Goal: Information Seeking & Learning: Learn about a topic

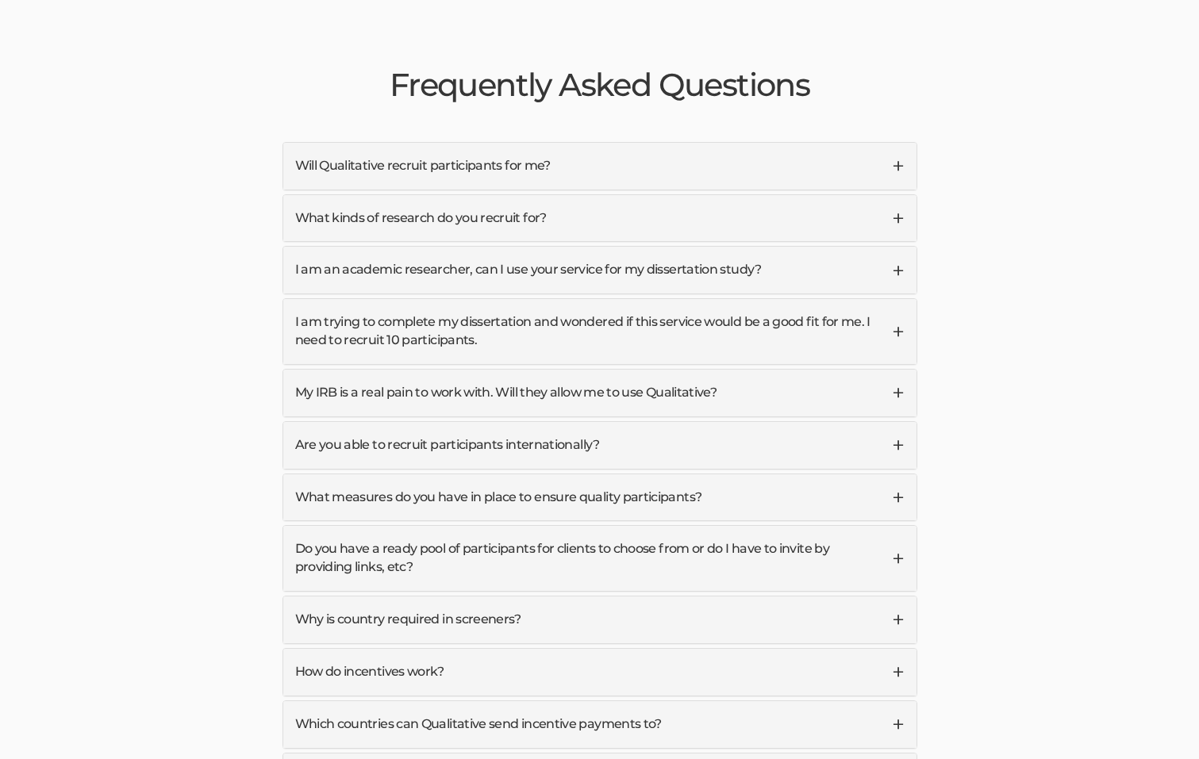
scroll to position [3791, 0]
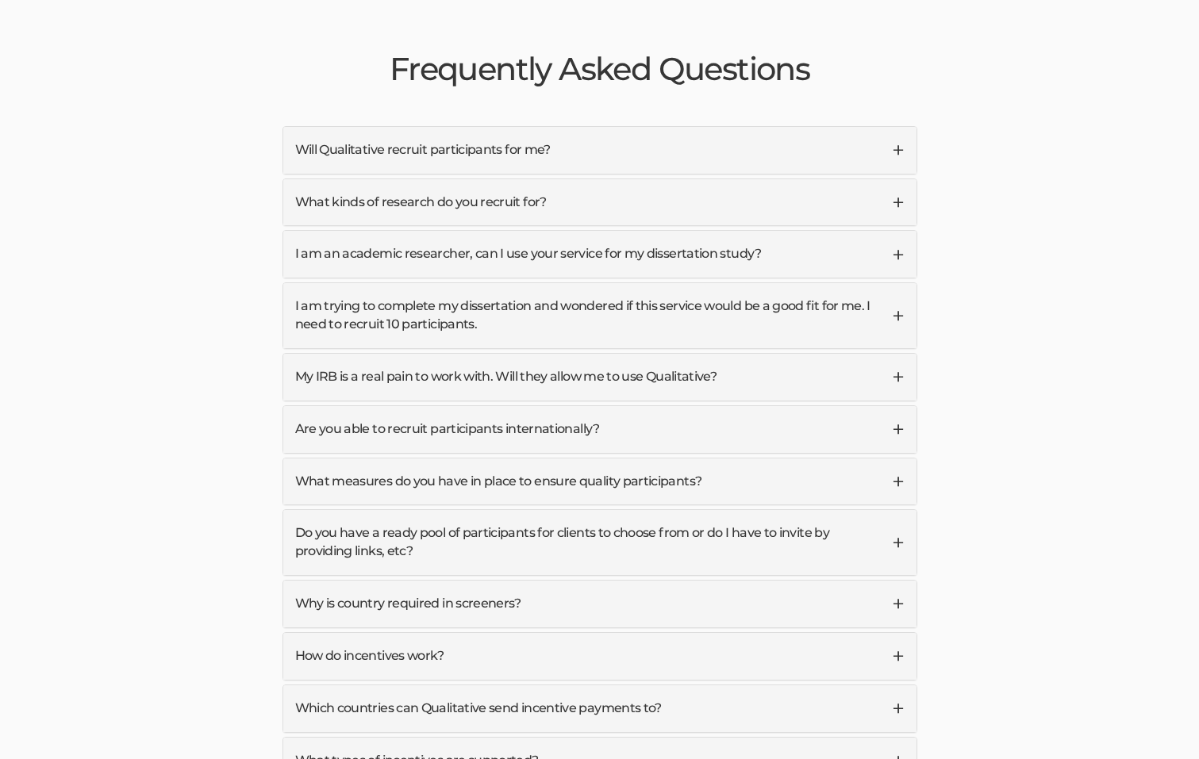
click at [897, 354] on link "My IRB is a real pain to work with. Will they allow me to use Qualitative?" at bounding box center [599, 377] width 633 height 47
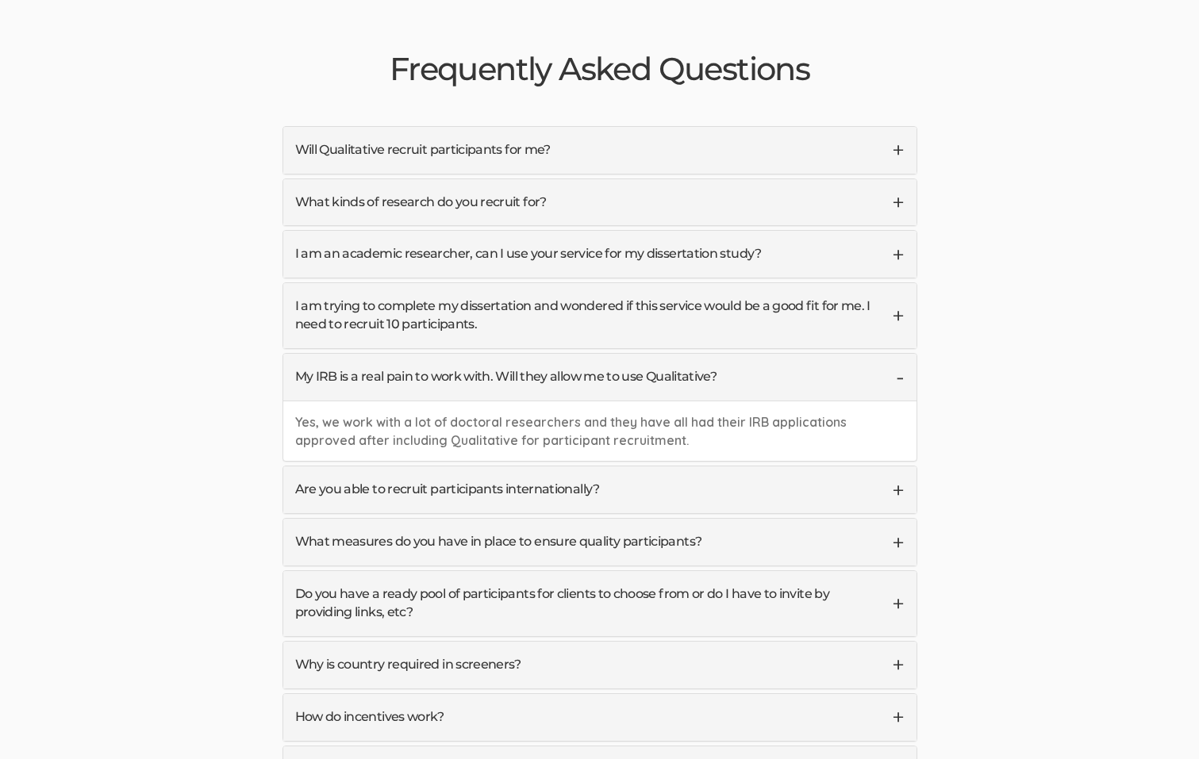
click at [897, 283] on link "I am trying to complete my dissertation and wondered if this service would be a…" at bounding box center [599, 315] width 633 height 65
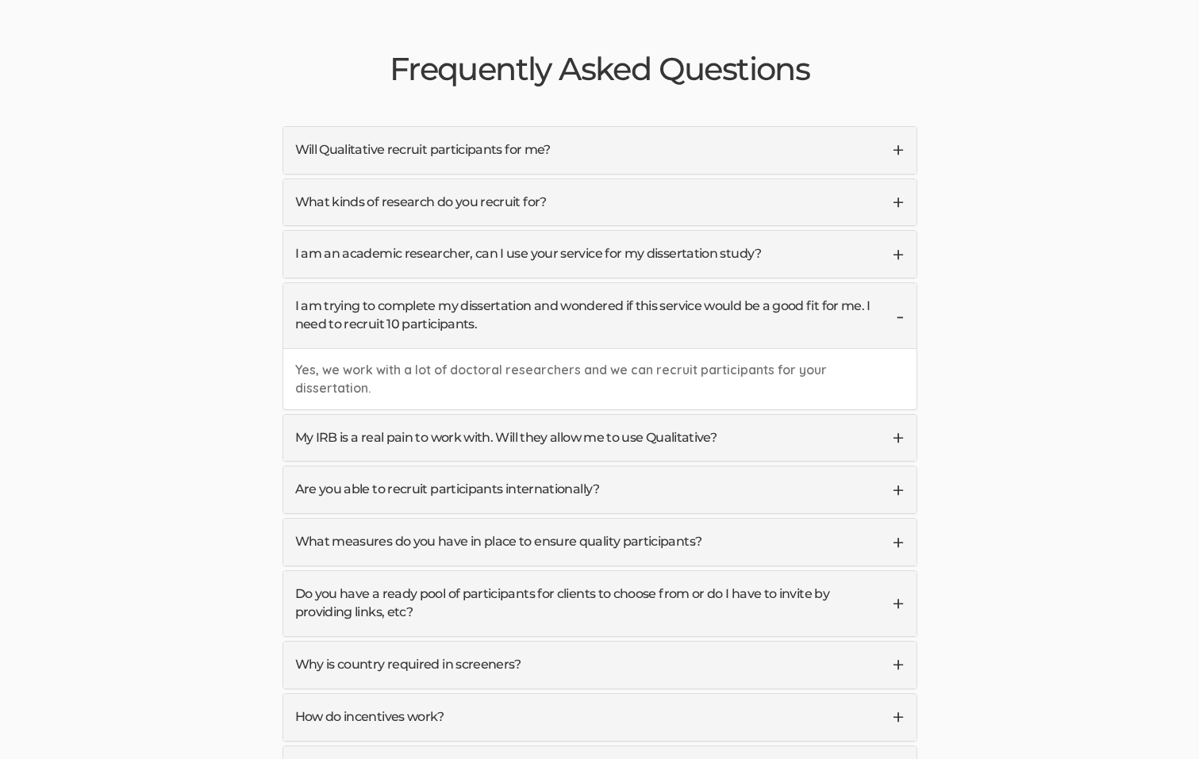
click at [896, 283] on link "I am trying to complete my dissertation and wondered if this service would be a…" at bounding box center [599, 315] width 633 height 65
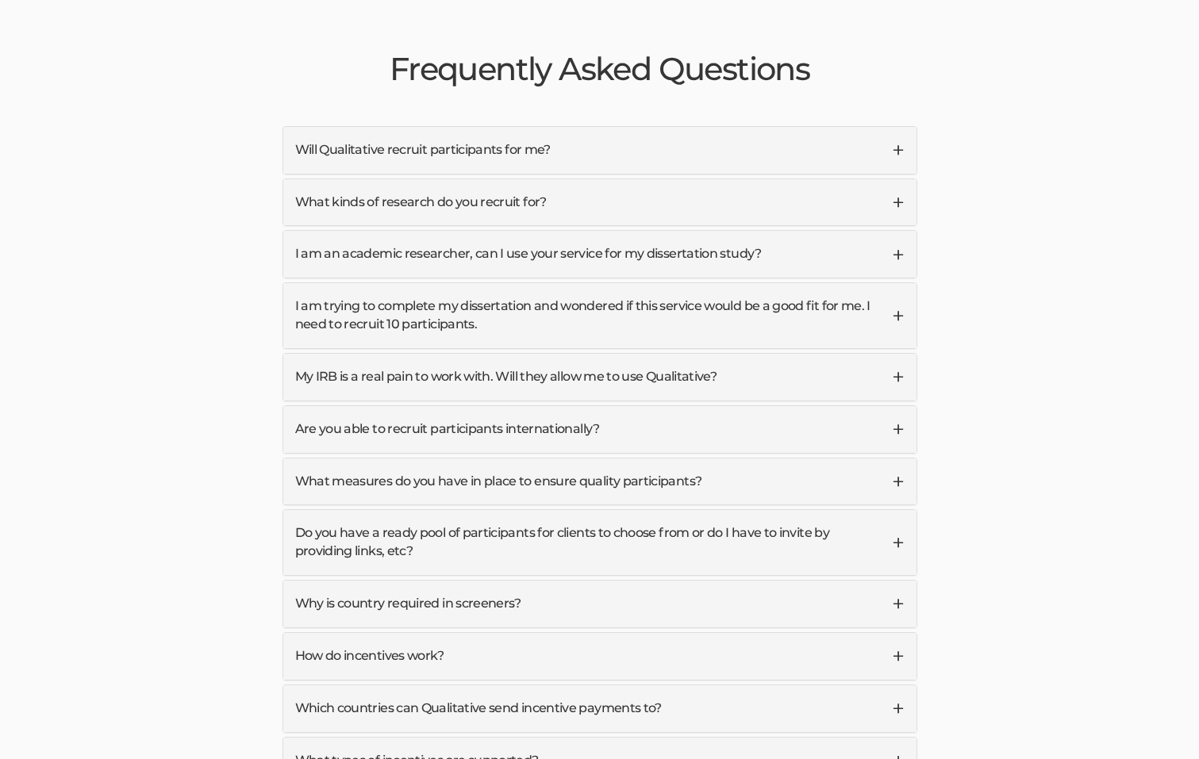
click at [897, 179] on link "What kinds of research do you recruit for?" at bounding box center [599, 202] width 633 height 47
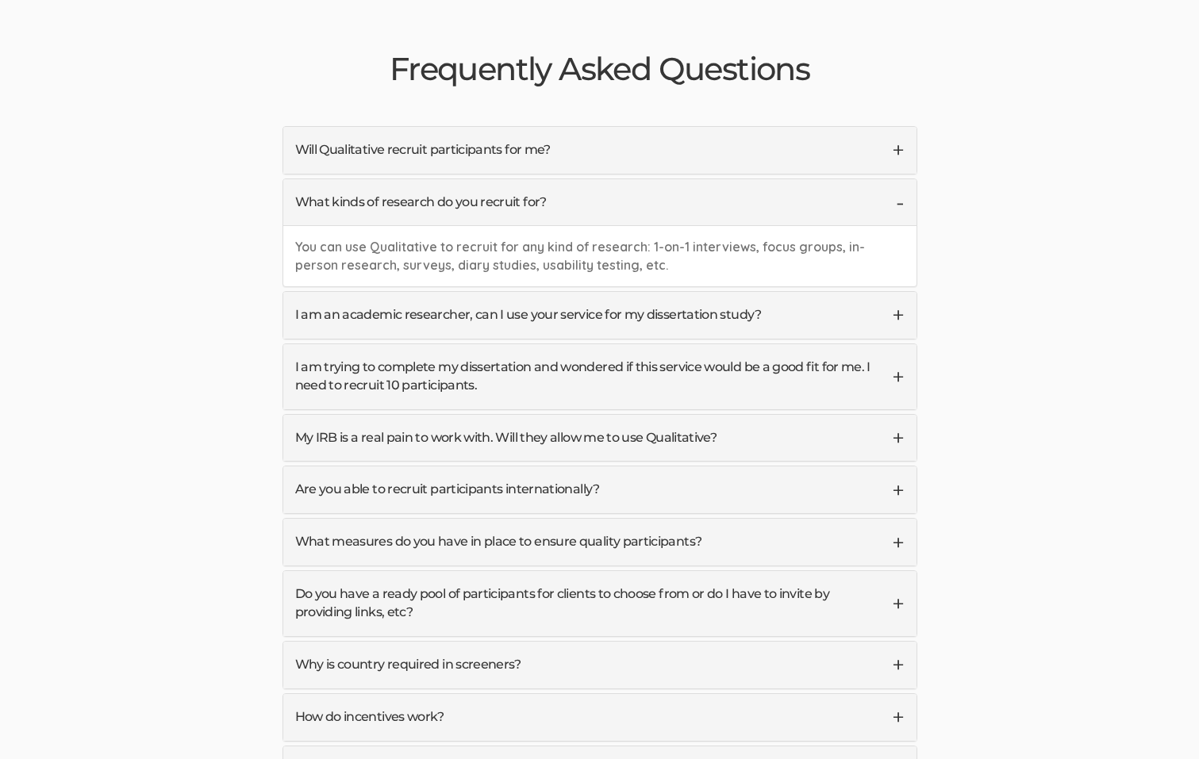
click at [897, 179] on link "What kinds of research do you recruit for?" at bounding box center [599, 202] width 633 height 47
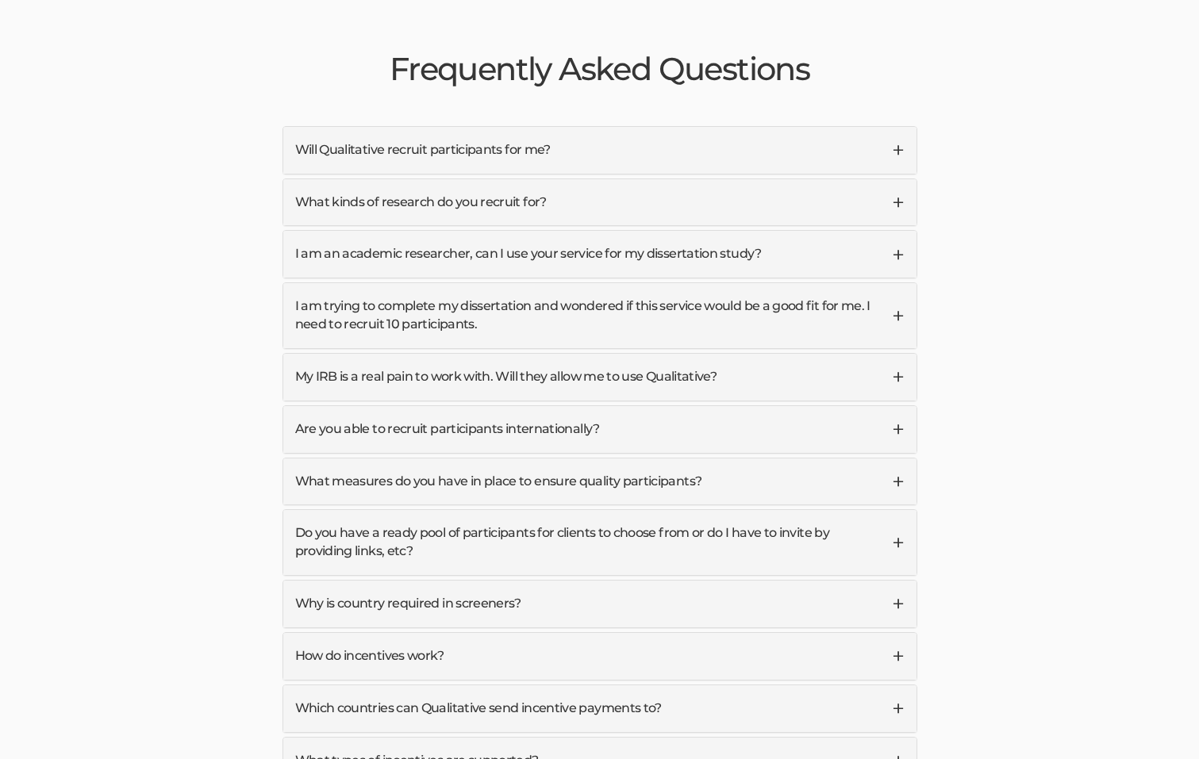
click at [897, 127] on link "Will Qualitative recruit participants for me?" at bounding box center [599, 150] width 633 height 47
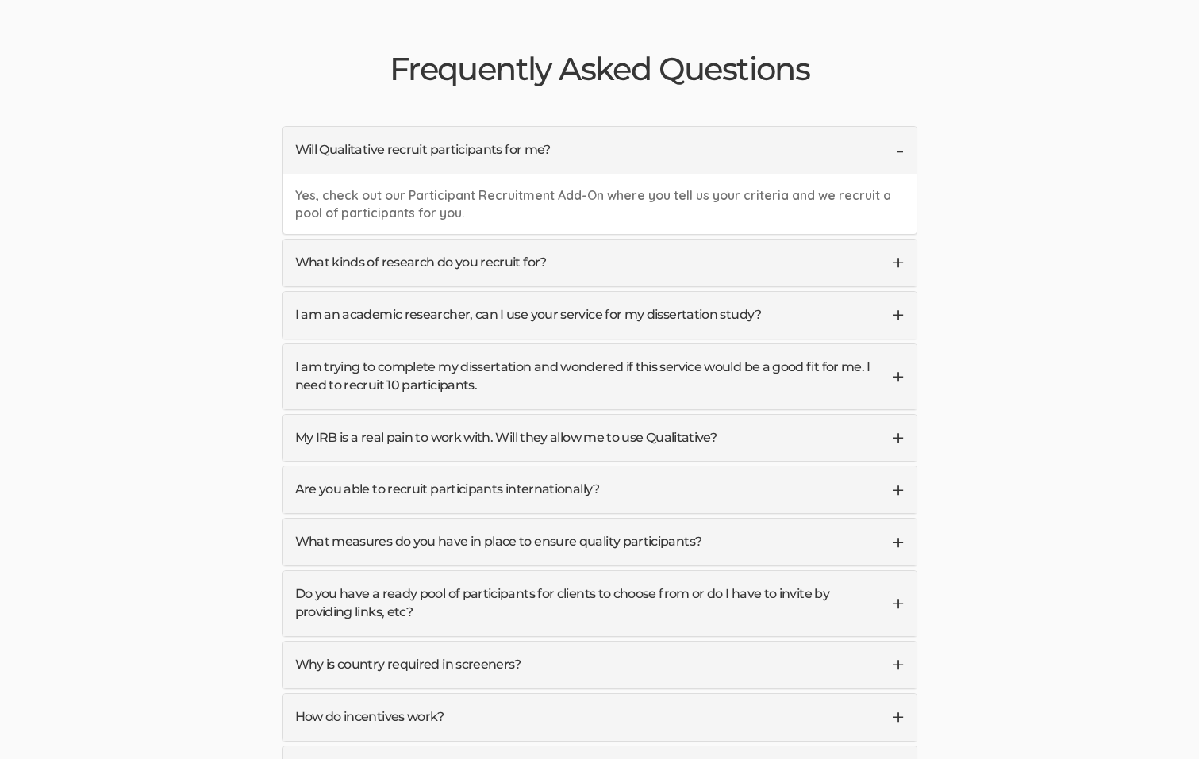
click at [895, 127] on link "Will Qualitative recruit participants for me?" at bounding box center [599, 150] width 633 height 47
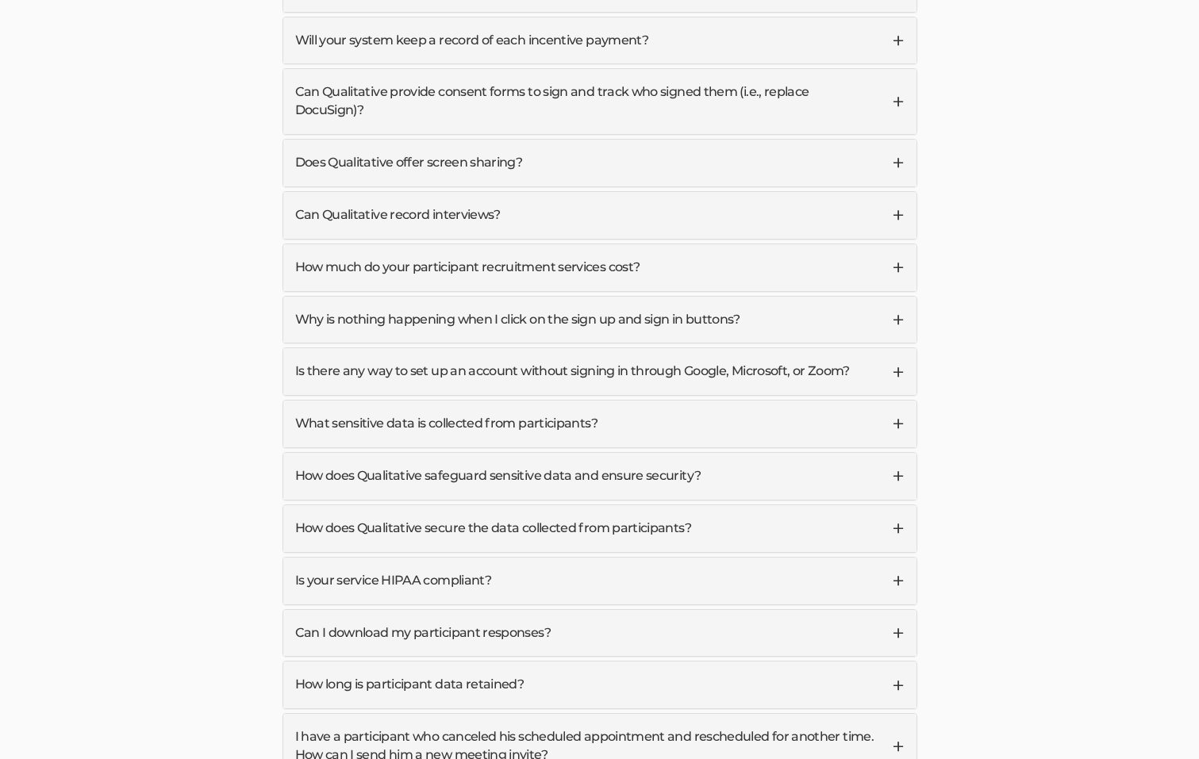
scroll to position [4583, 0]
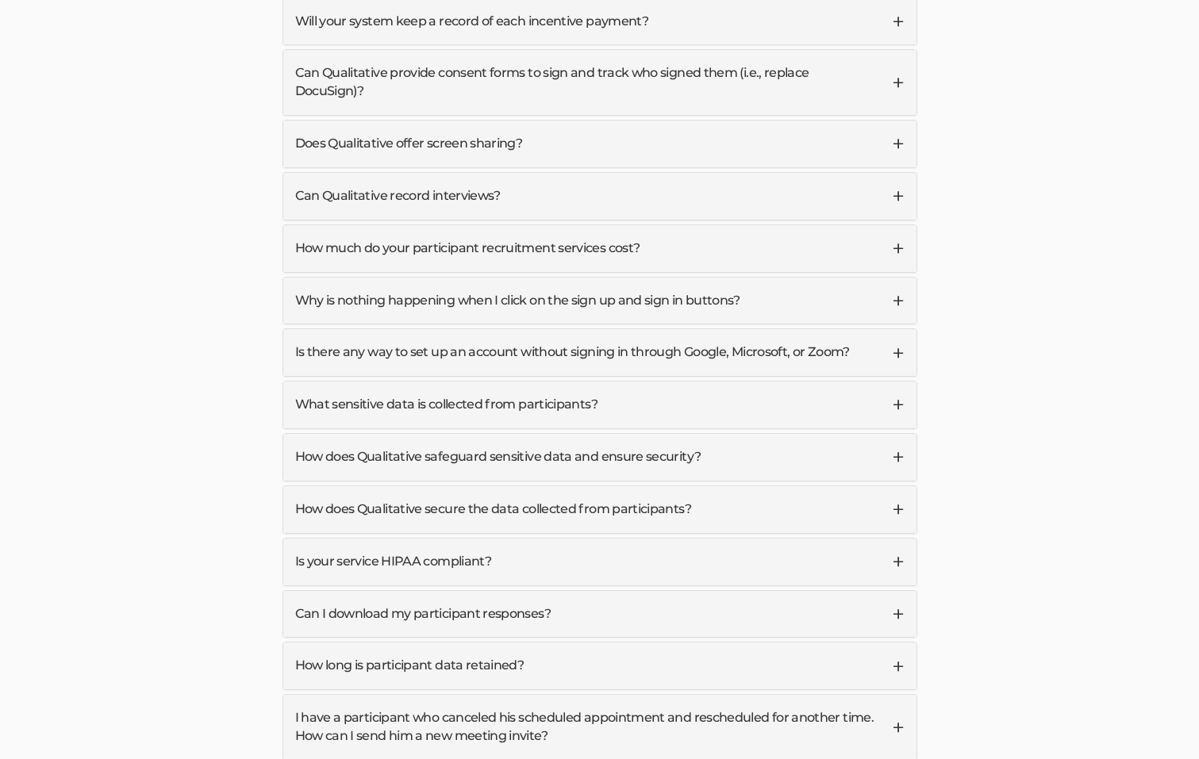
click at [899, 382] on link "What sensitive data is collected from participants?" at bounding box center [599, 405] width 633 height 47
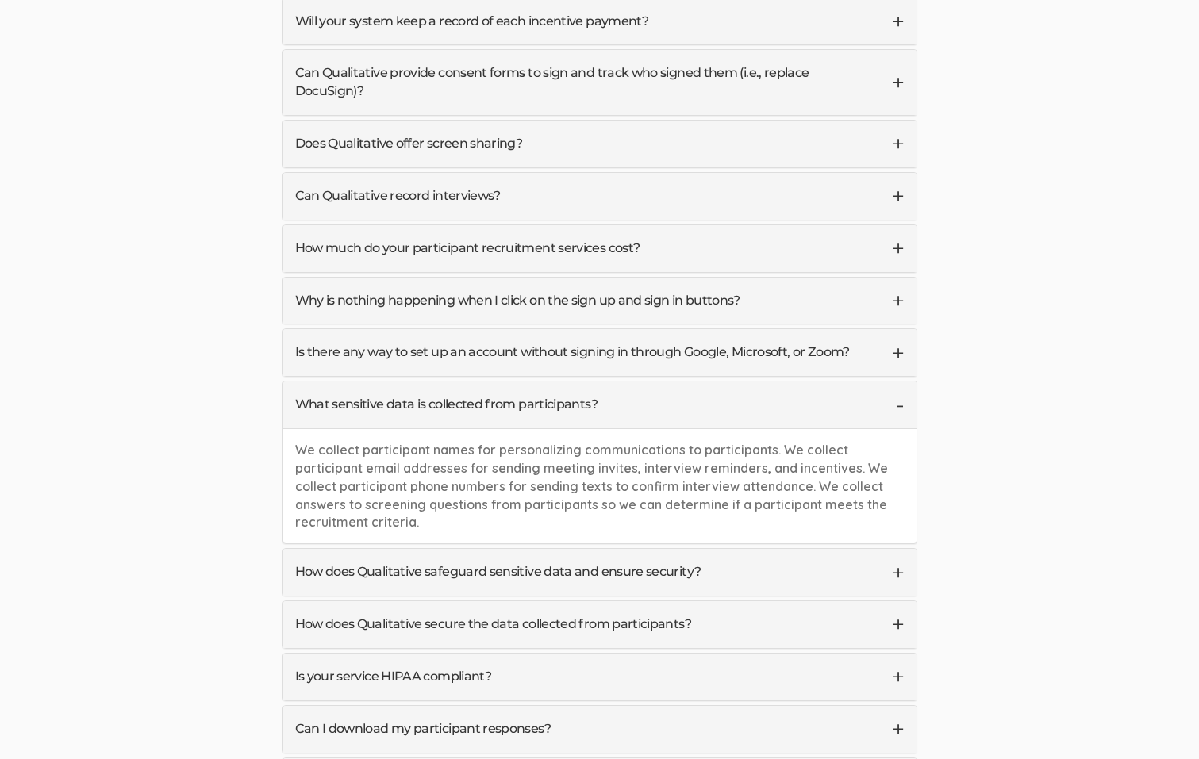
click at [900, 382] on link "What sensitive data is collected from participants?" at bounding box center [599, 405] width 633 height 47
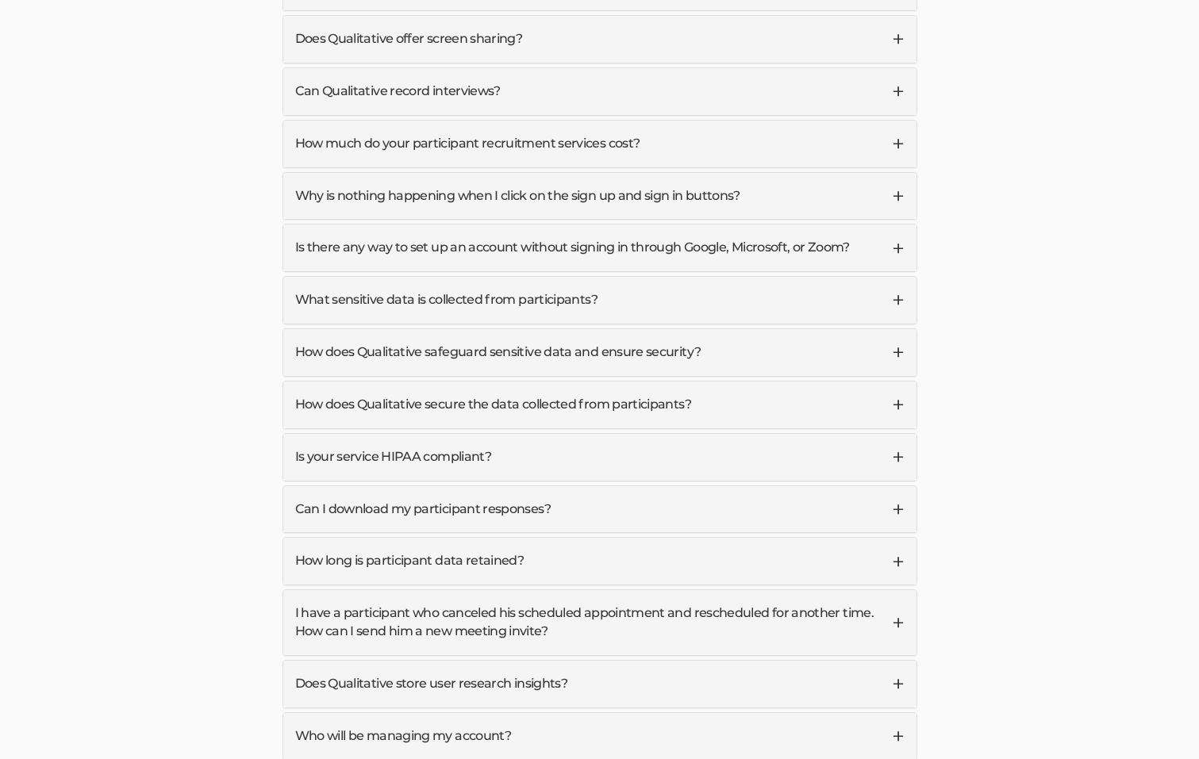
scroll to position [4701, 0]
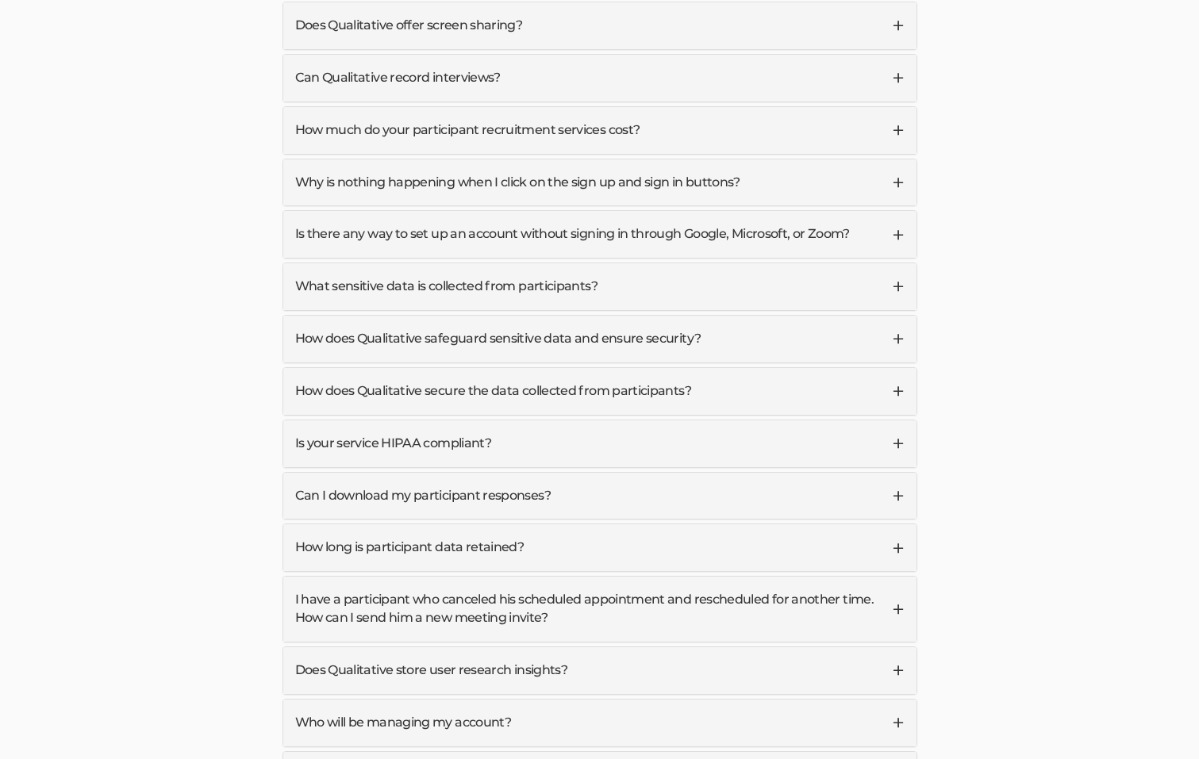
click at [898, 316] on link "How does Qualitative safeguard sensitive data and ensure security?" at bounding box center [599, 339] width 633 height 47
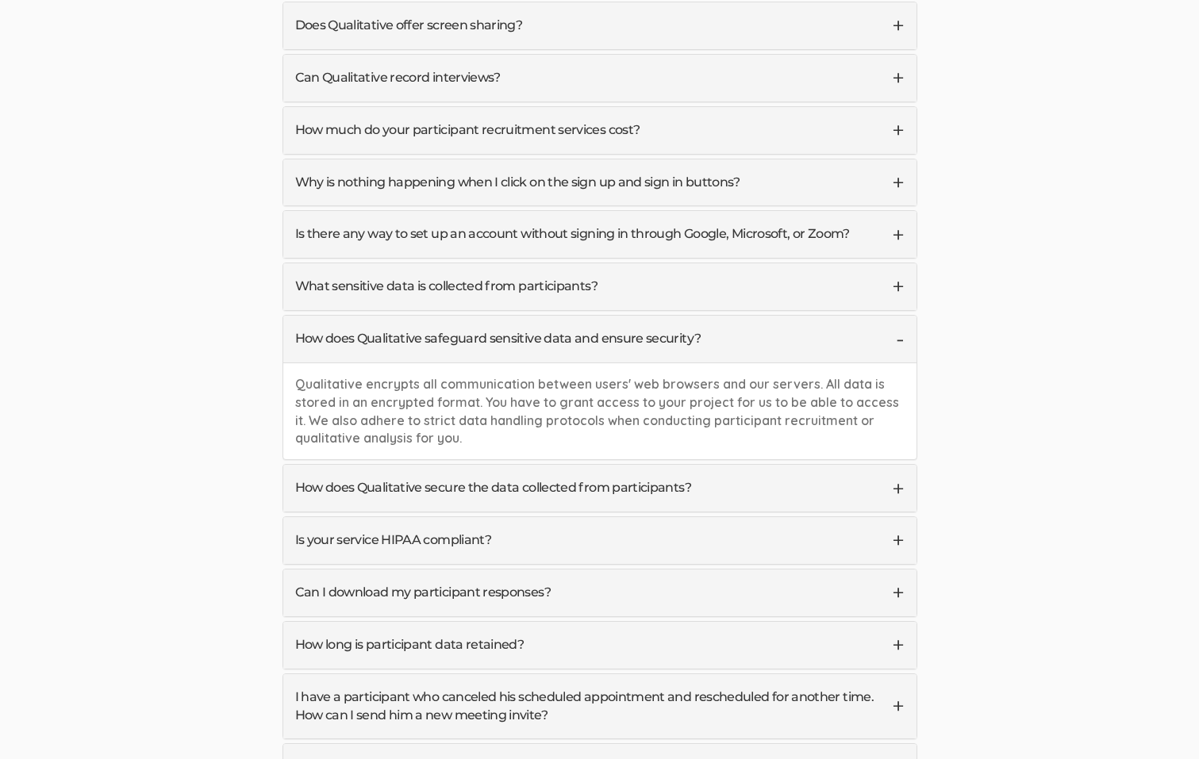
click at [898, 316] on link "How does Qualitative safeguard sensitive data and ensure security?" at bounding box center [599, 339] width 633 height 47
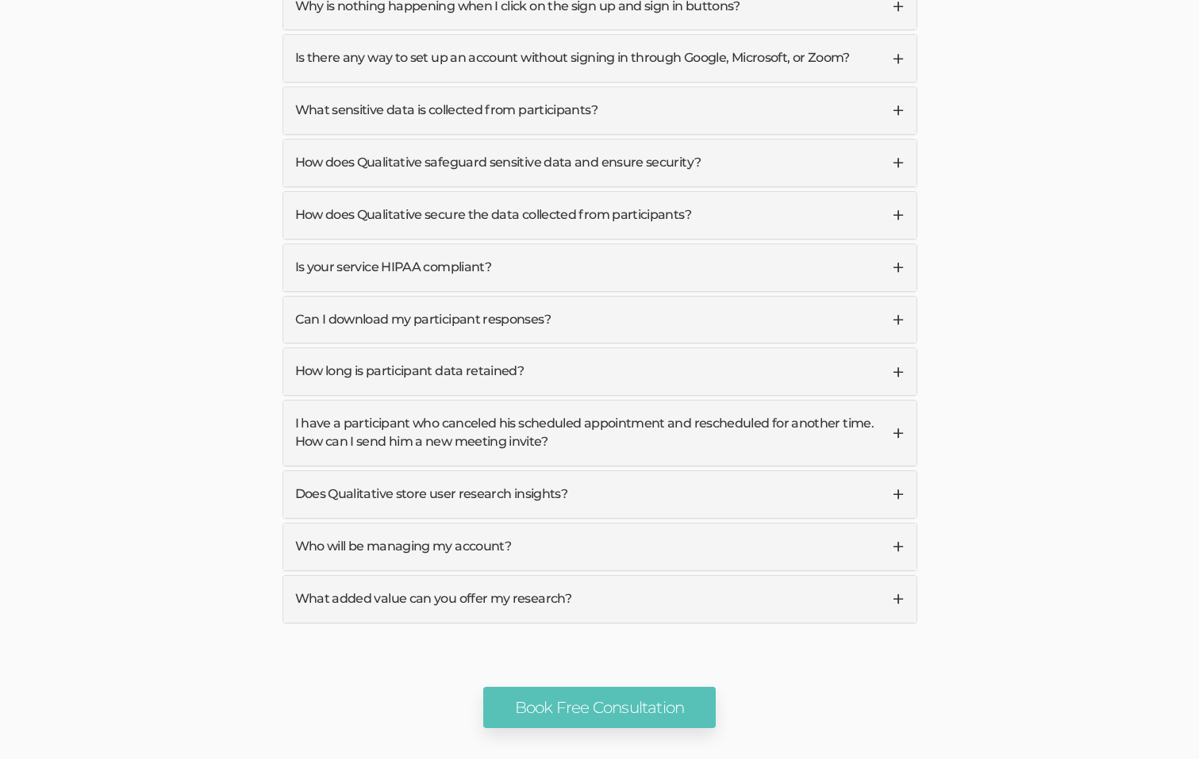
scroll to position [4889, 0]
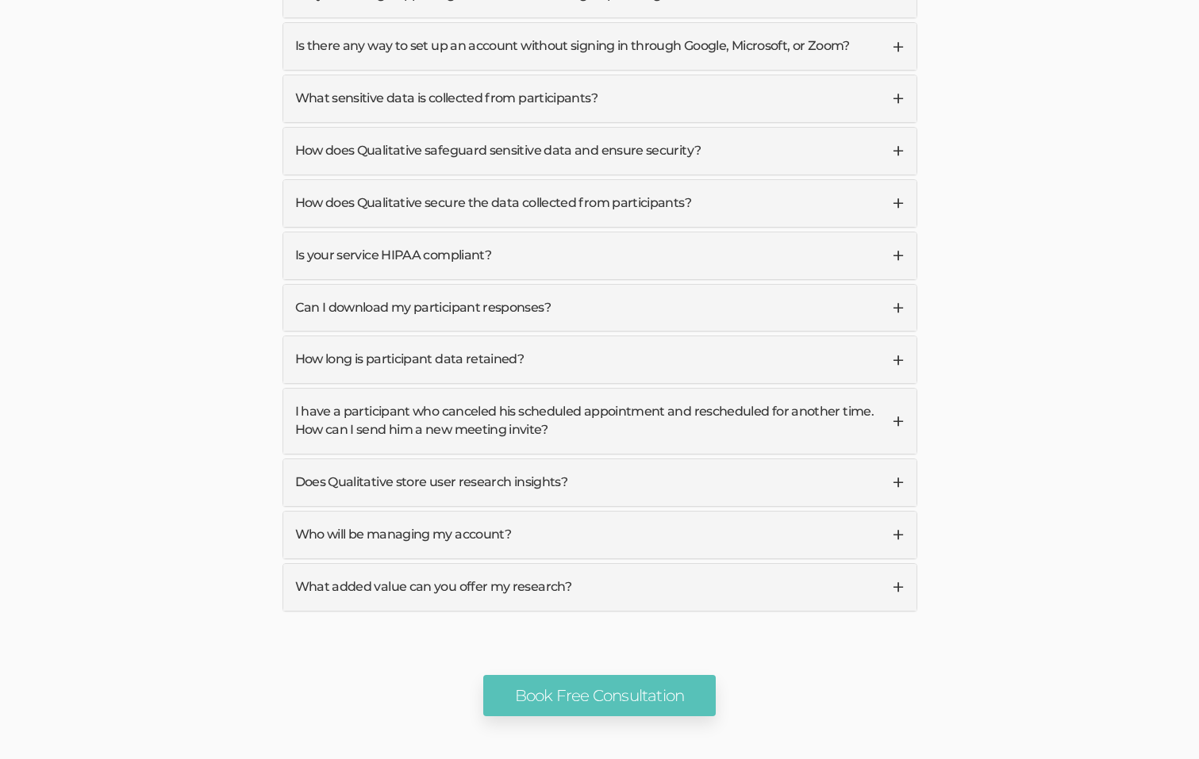
click at [890, 512] on link "Who will be managing my account?" at bounding box center [599, 535] width 633 height 47
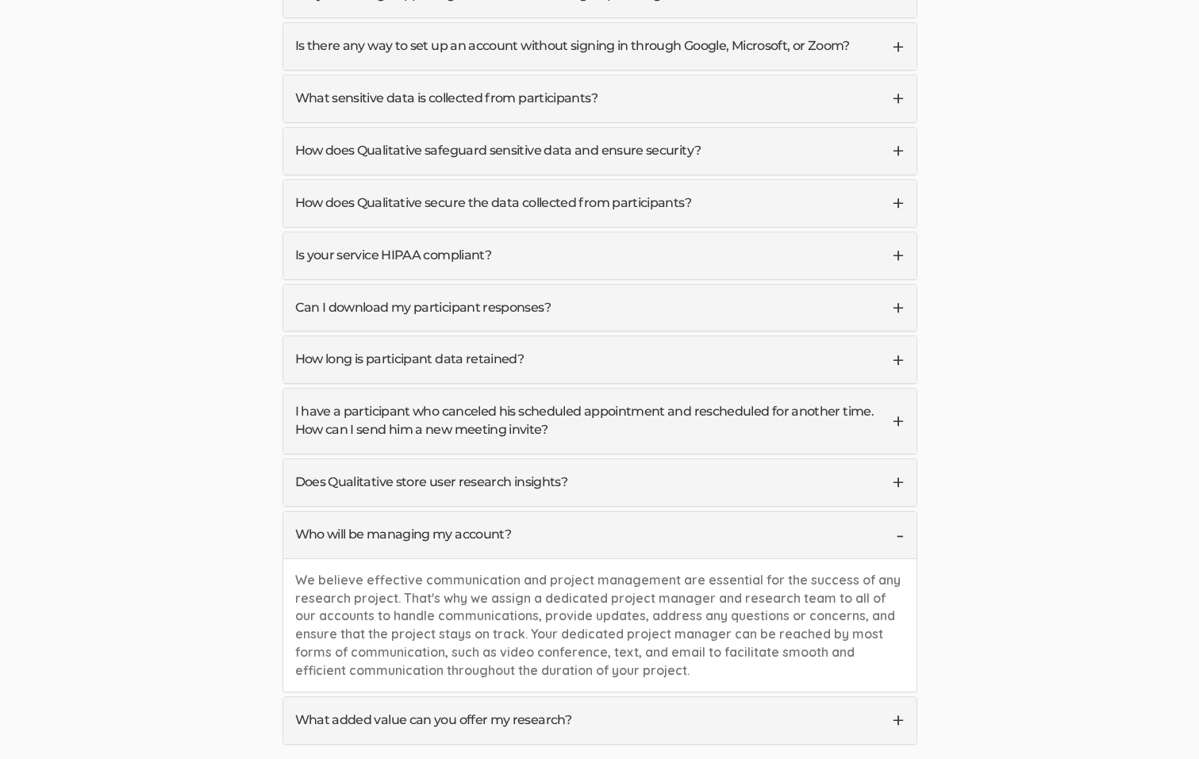
click at [887, 512] on link "Who will be managing my account?" at bounding box center [599, 535] width 633 height 47
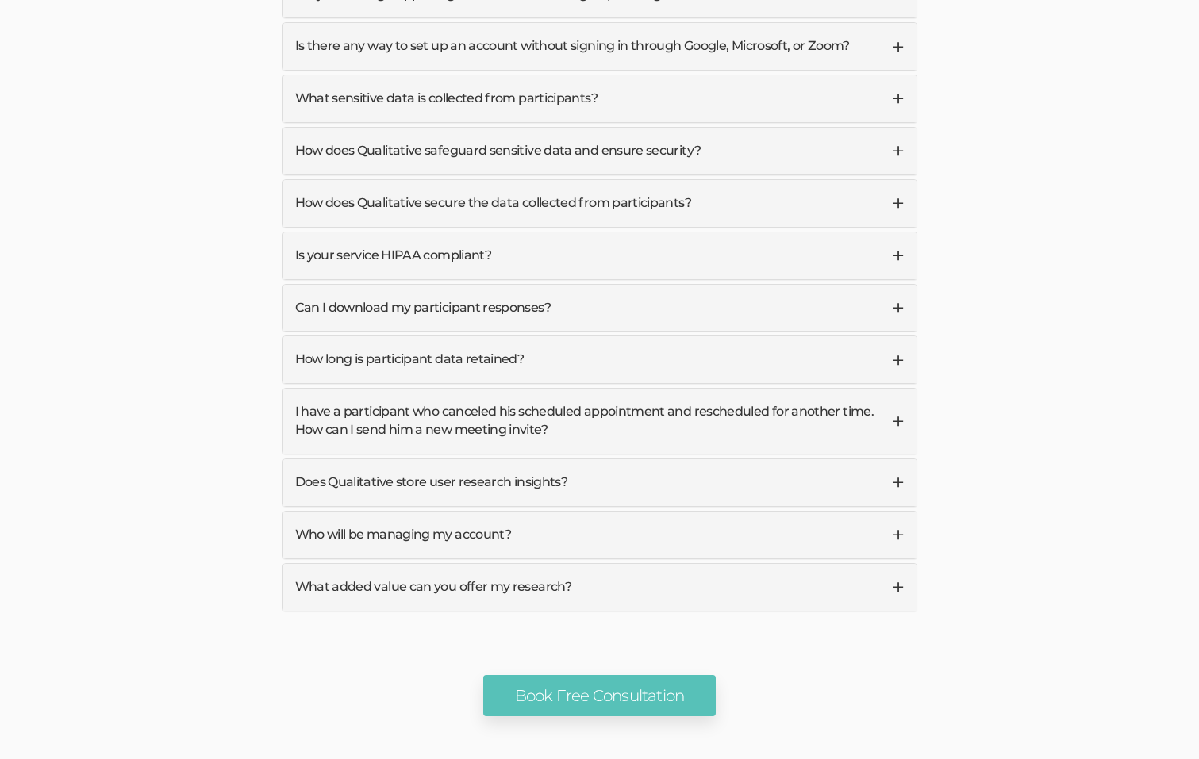
click at [895, 564] on link "What added value can you offer my research?" at bounding box center [599, 587] width 633 height 47
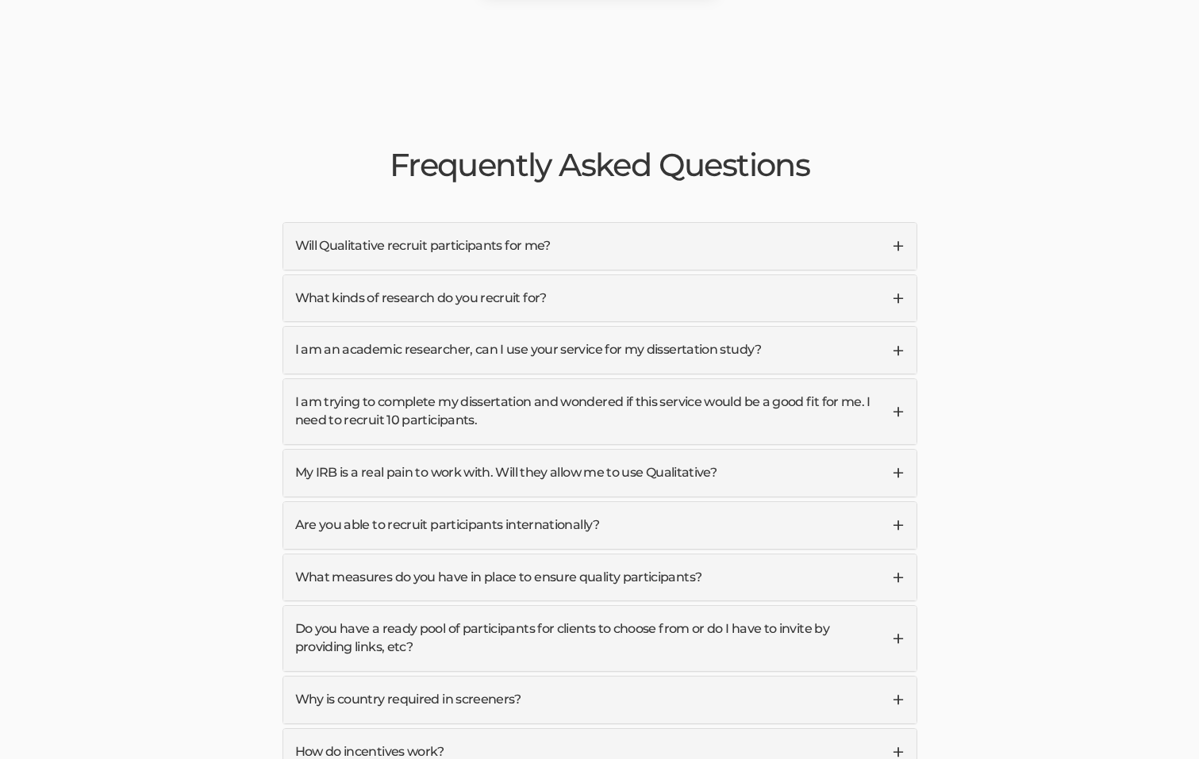
scroll to position [3691, 0]
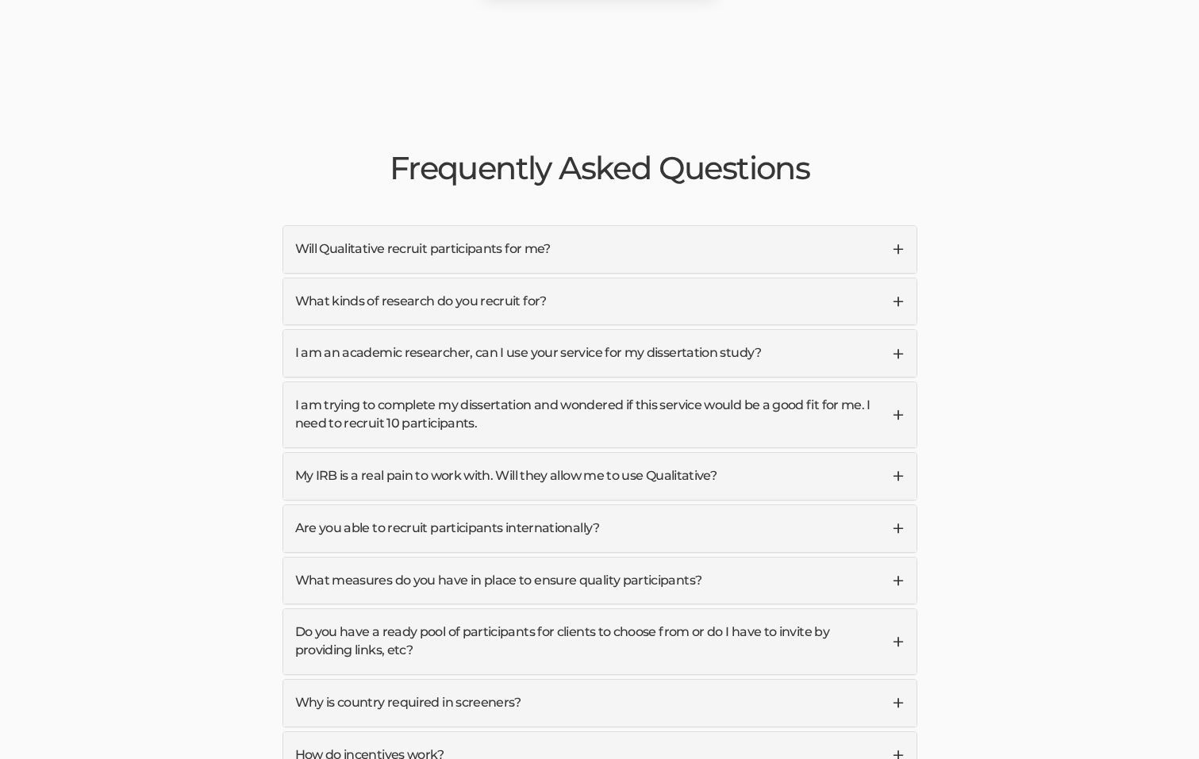
click at [543, 609] on link "Do you have a ready pool of participants for clients to choose from or do I hav…" at bounding box center [599, 641] width 633 height 65
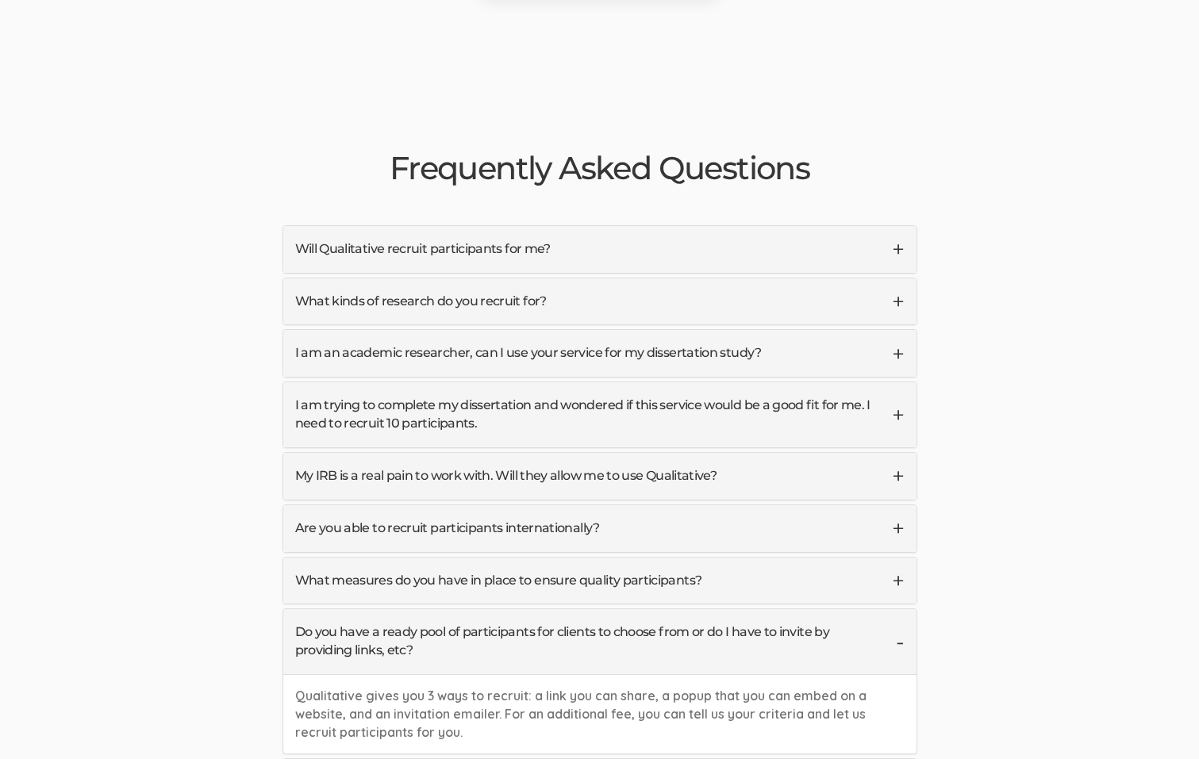
click at [896, 609] on link "Do you have a ready pool of participants for clients to choose from or do I hav…" at bounding box center [599, 641] width 633 height 65
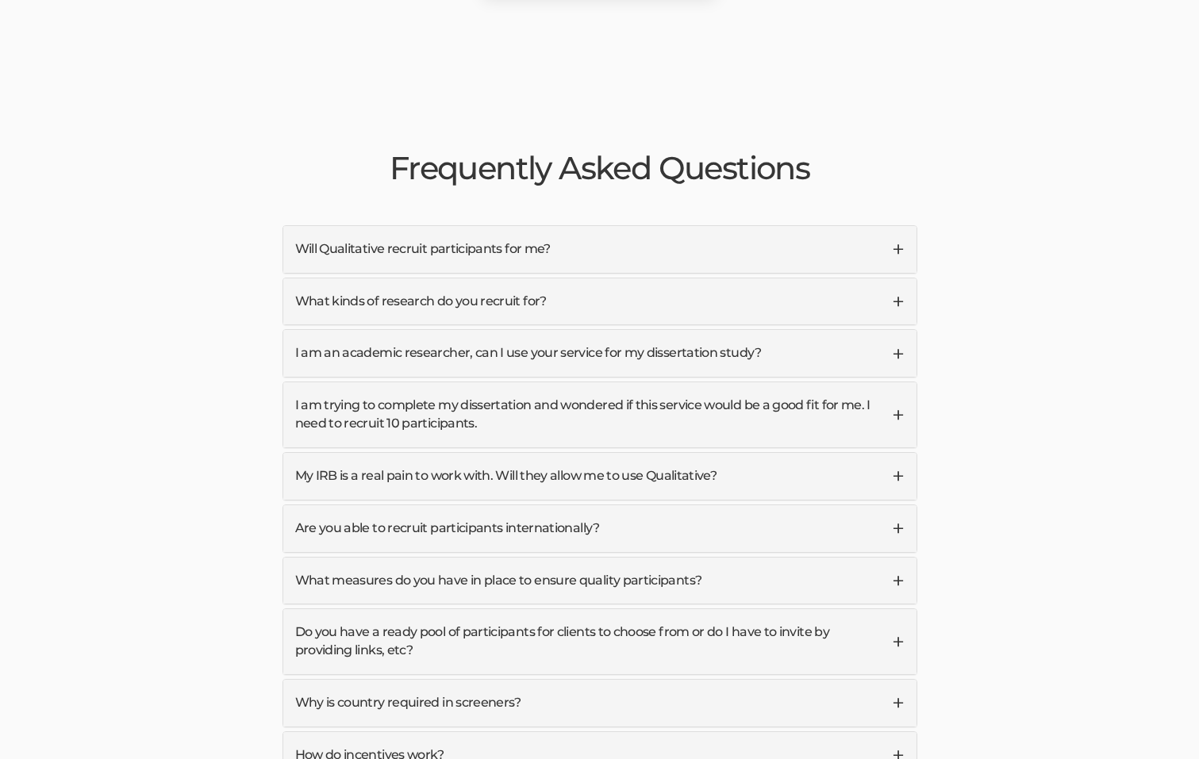
click at [732, 453] on link "My IRB is a real pain to work with. Will they allow me to use Qualitative?" at bounding box center [599, 476] width 633 height 47
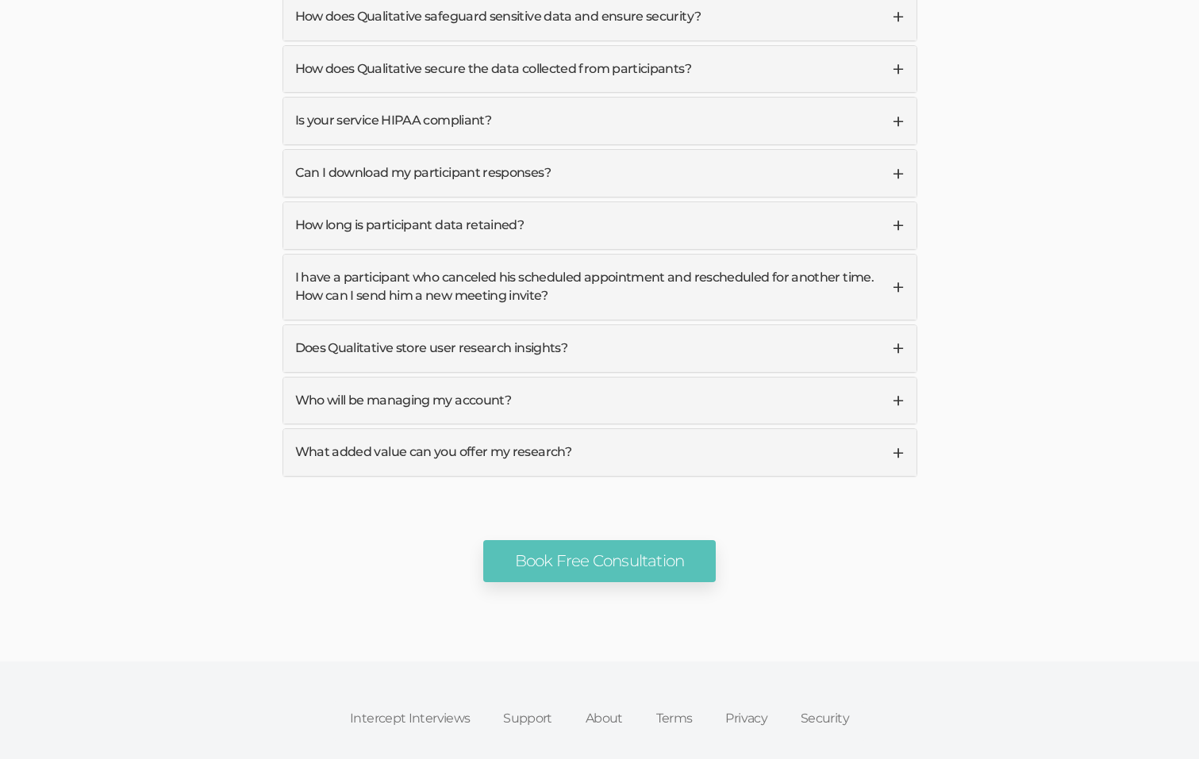
scroll to position [5083, 0]
click at [822, 702] on link "Security" at bounding box center [825, 719] width 82 height 35
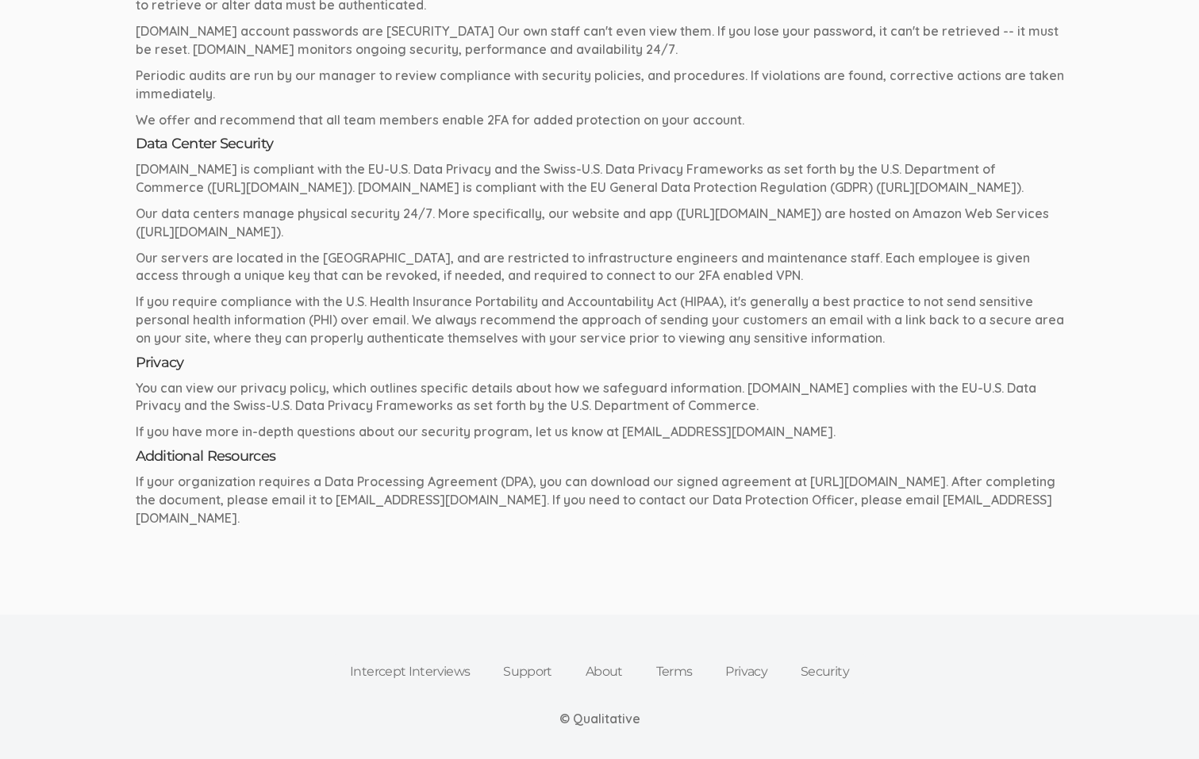
scroll to position [674, 0]
click at [736, 655] on link "Privacy" at bounding box center [746, 672] width 75 height 35
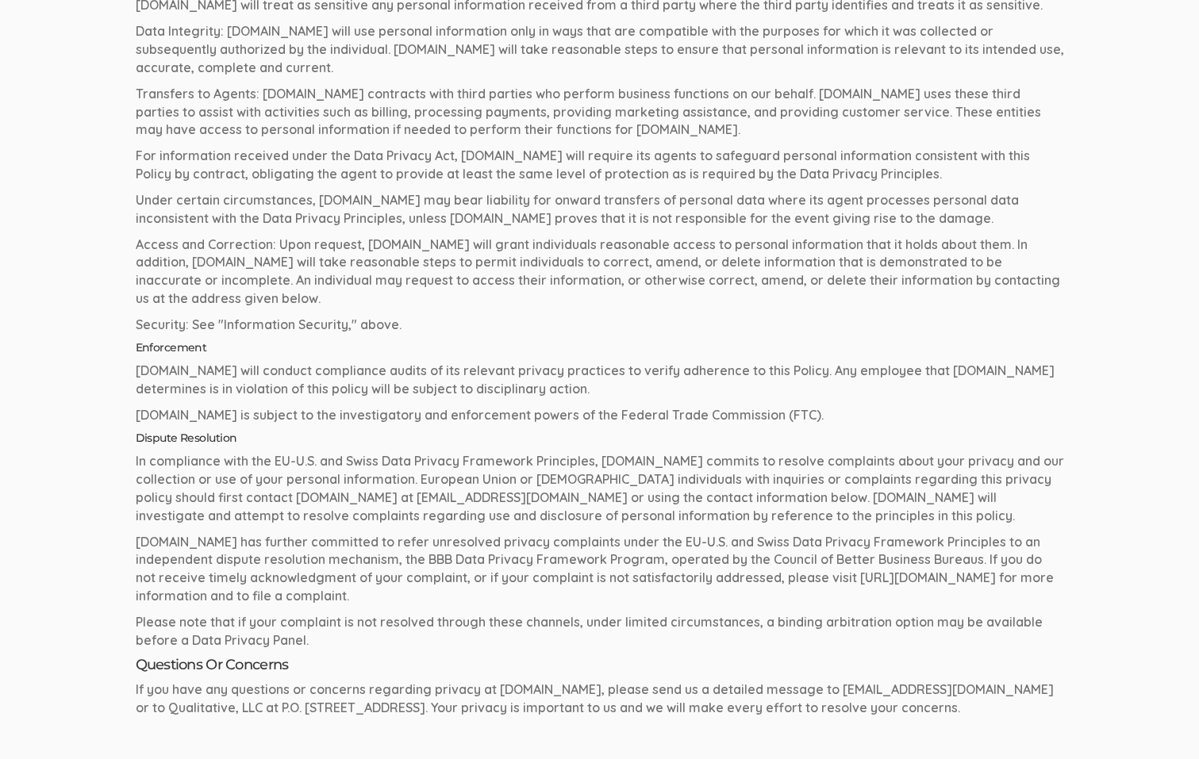
scroll to position [3815, 0]
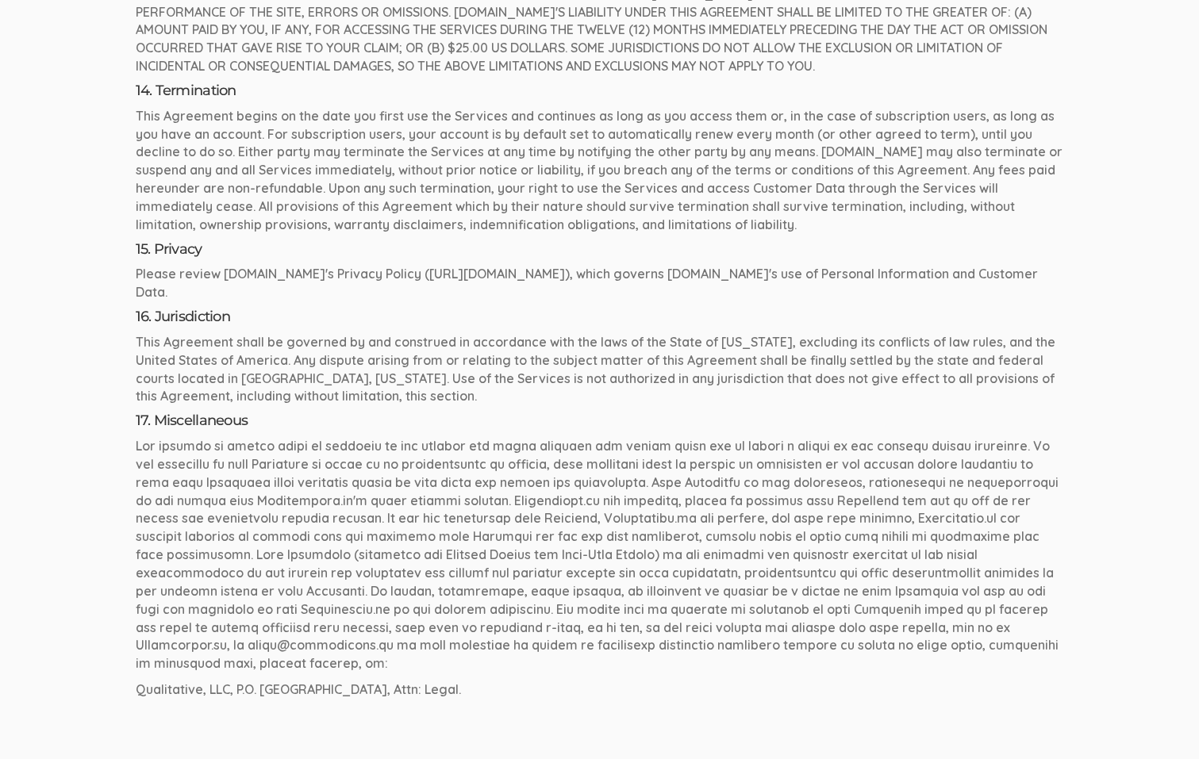
scroll to position [3447, 0]
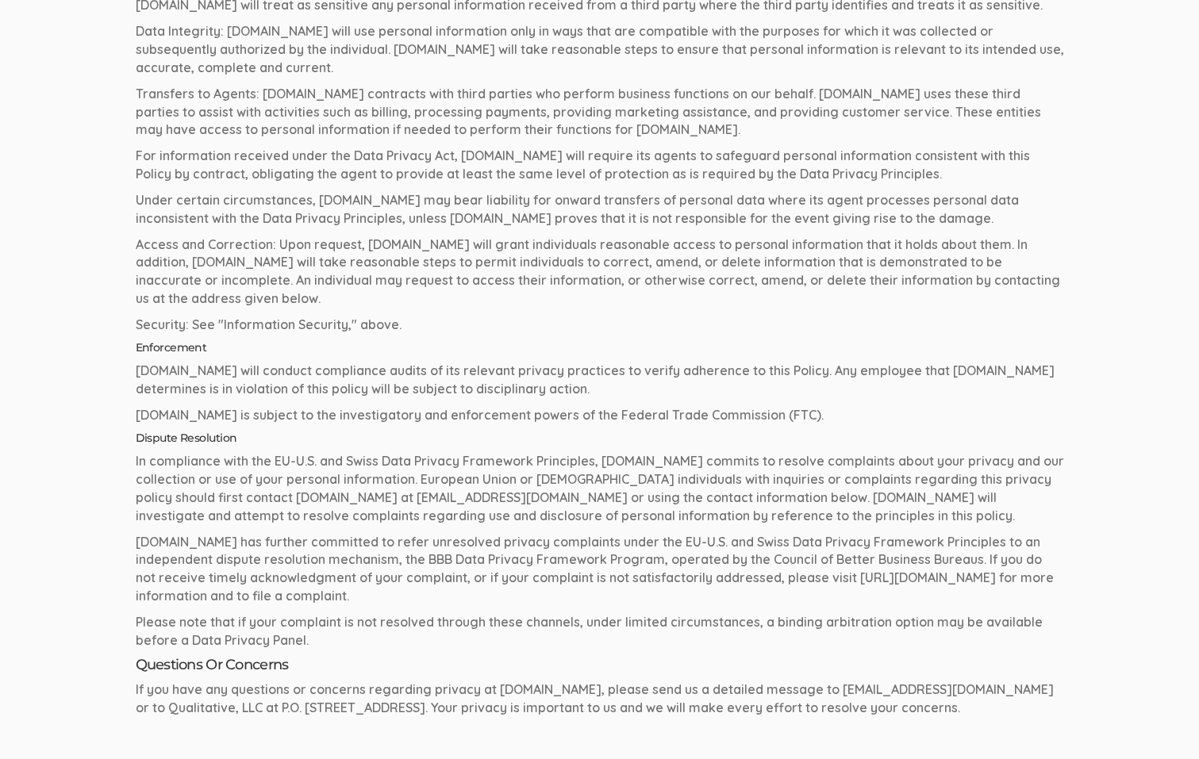
scroll to position [3815, 0]
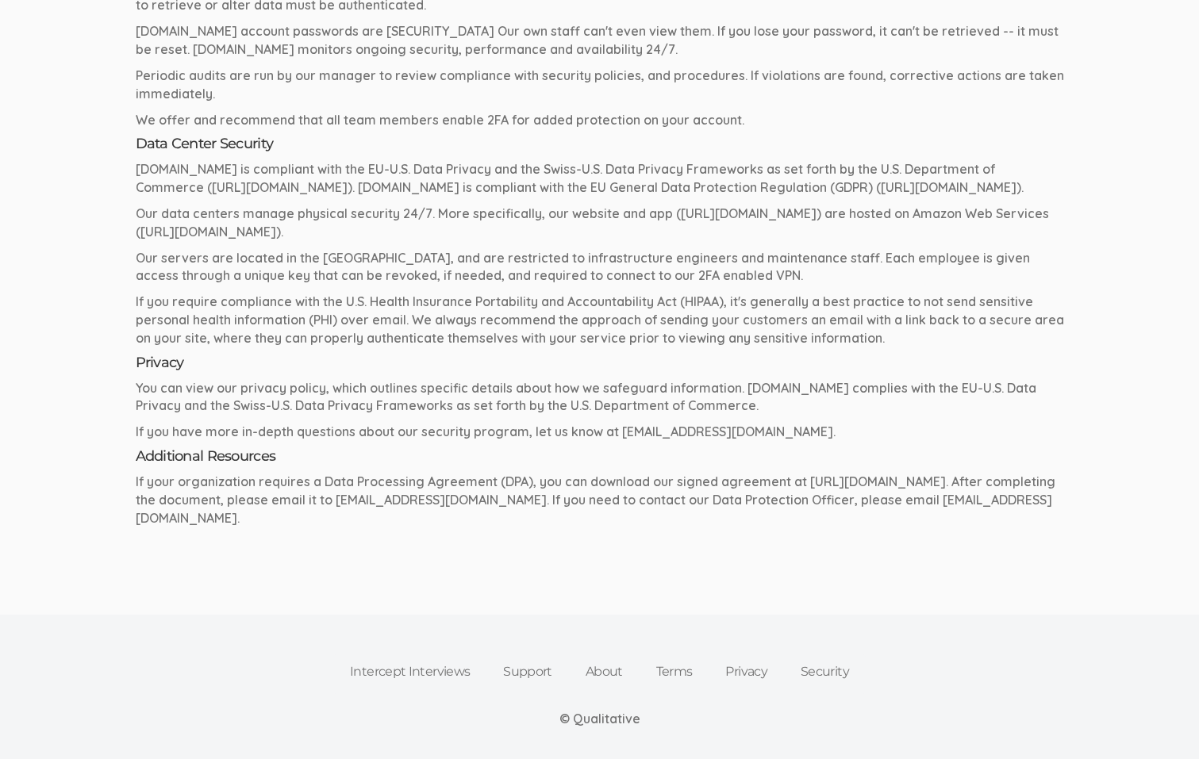
scroll to position [674, 0]
click at [598, 655] on link "About" at bounding box center [604, 672] width 71 height 35
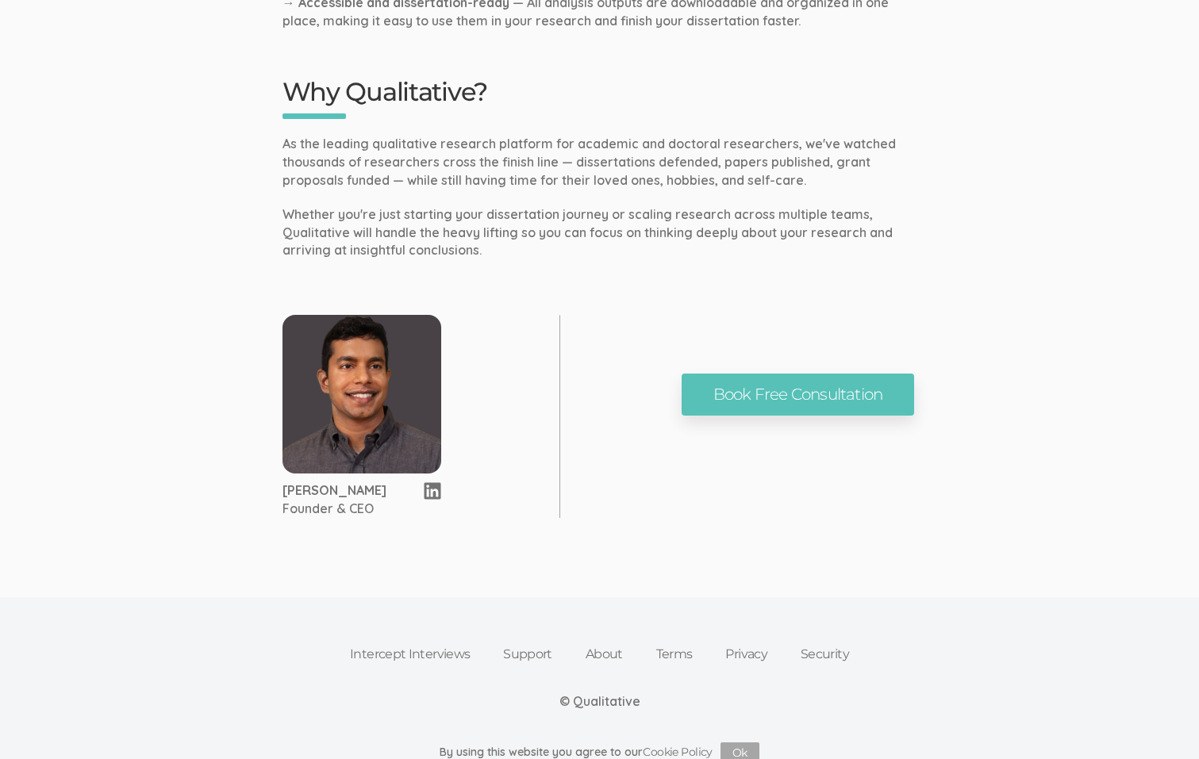
scroll to position [976, 0]
click at [524, 644] on link "Support" at bounding box center [527, 655] width 83 height 35
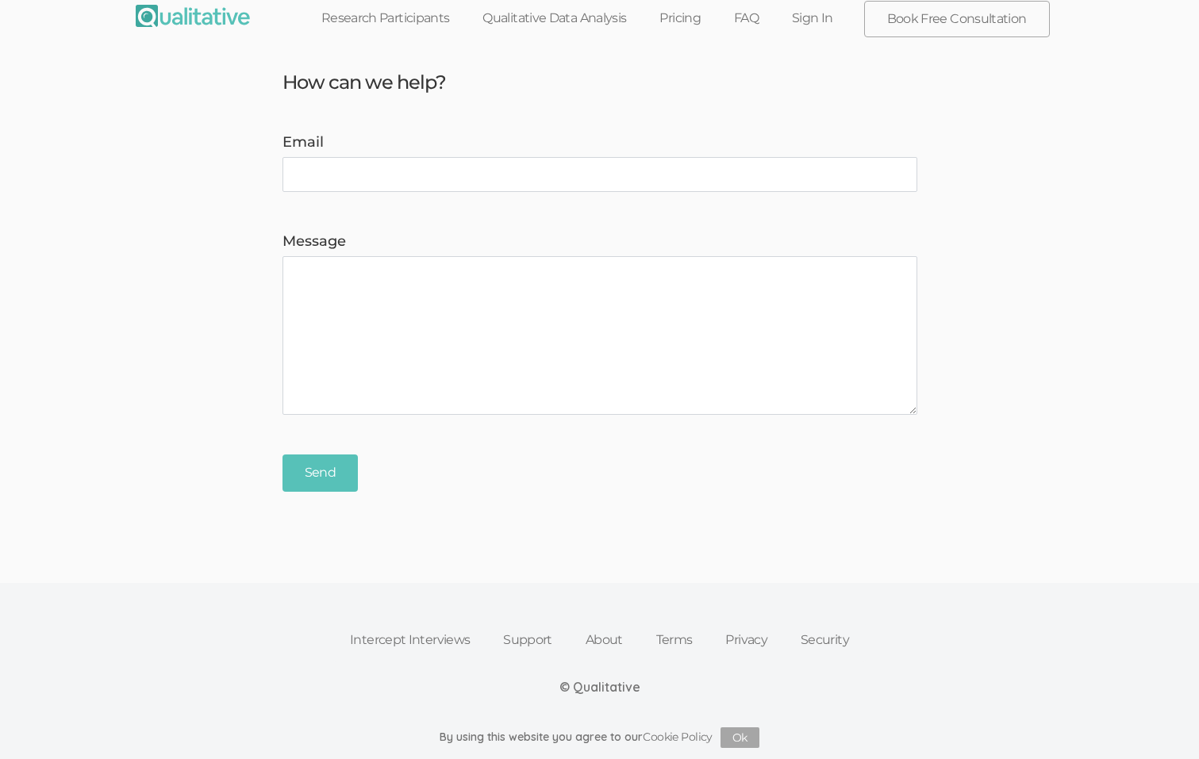
scroll to position [10, 0]
click at [418, 640] on link "Intercept Interviews" at bounding box center [409, 641] width 153 height 35
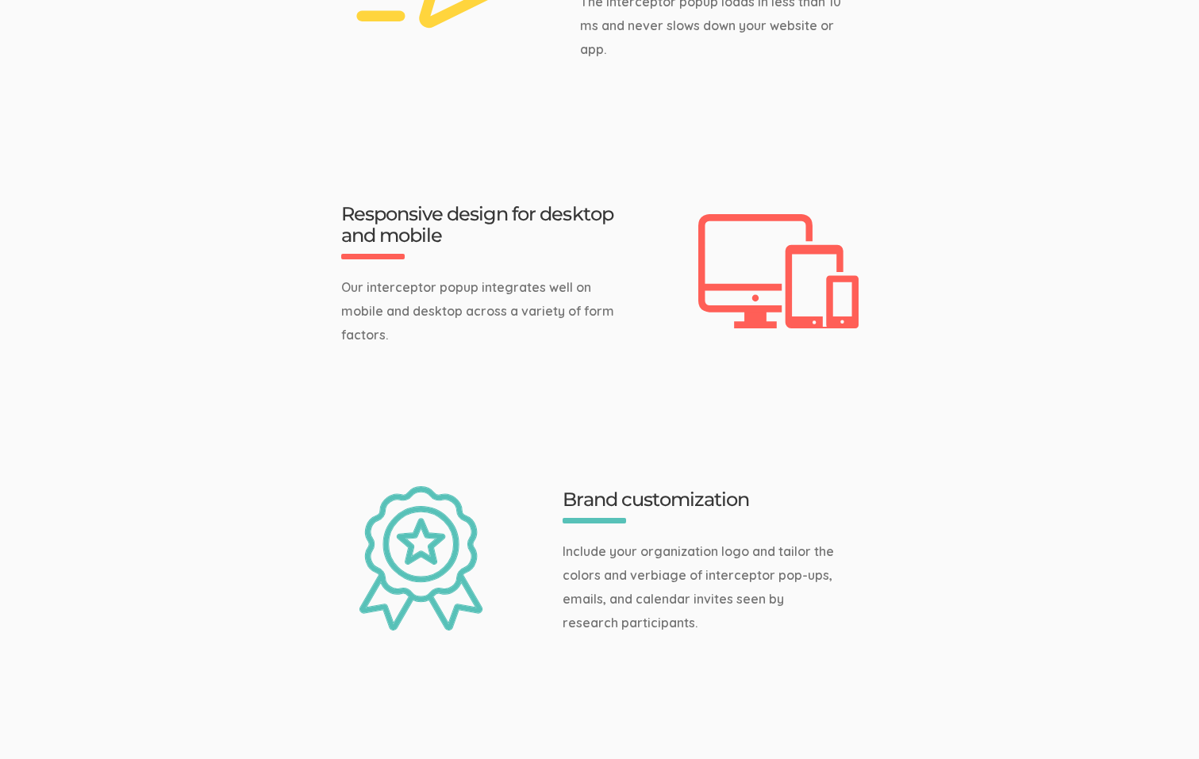
scroll to position [820, 0]
